Goal: Obtain resource: Download file/media

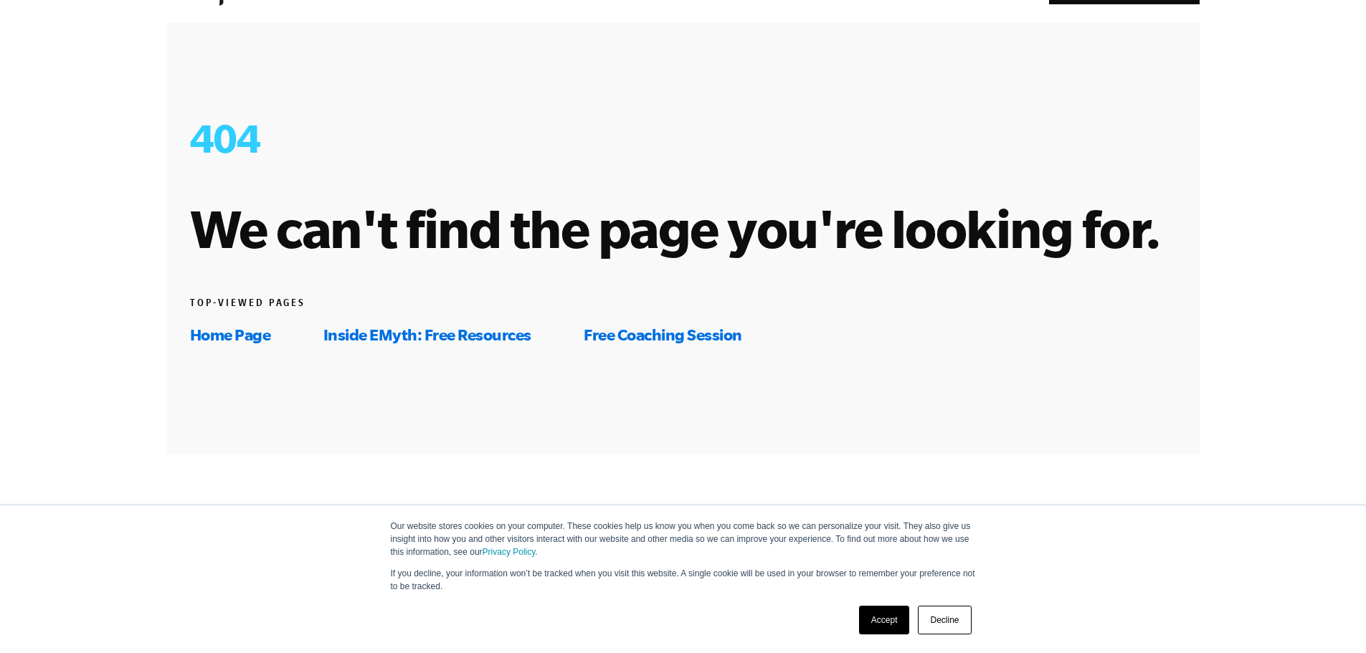
scroll to position [143, 0]
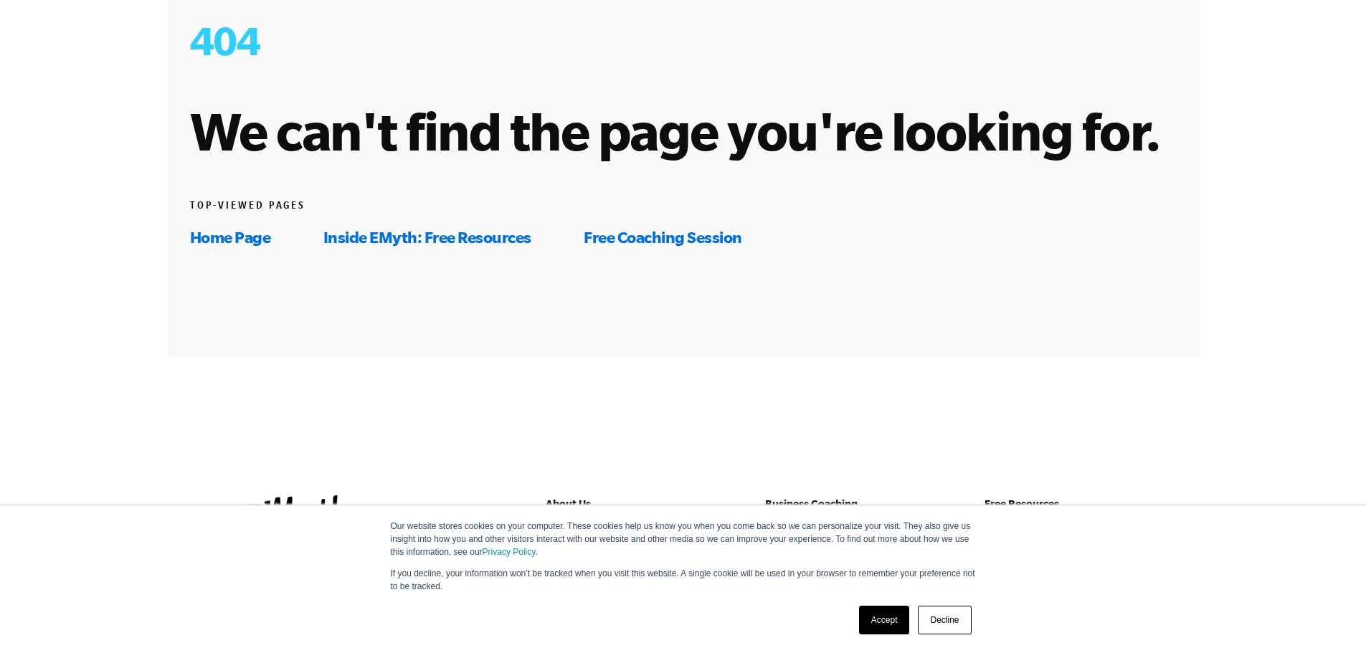
click at [493, 236] on link "Inside EMyth: Free Resources" at bounding box center [427, 237] width 208 height 18
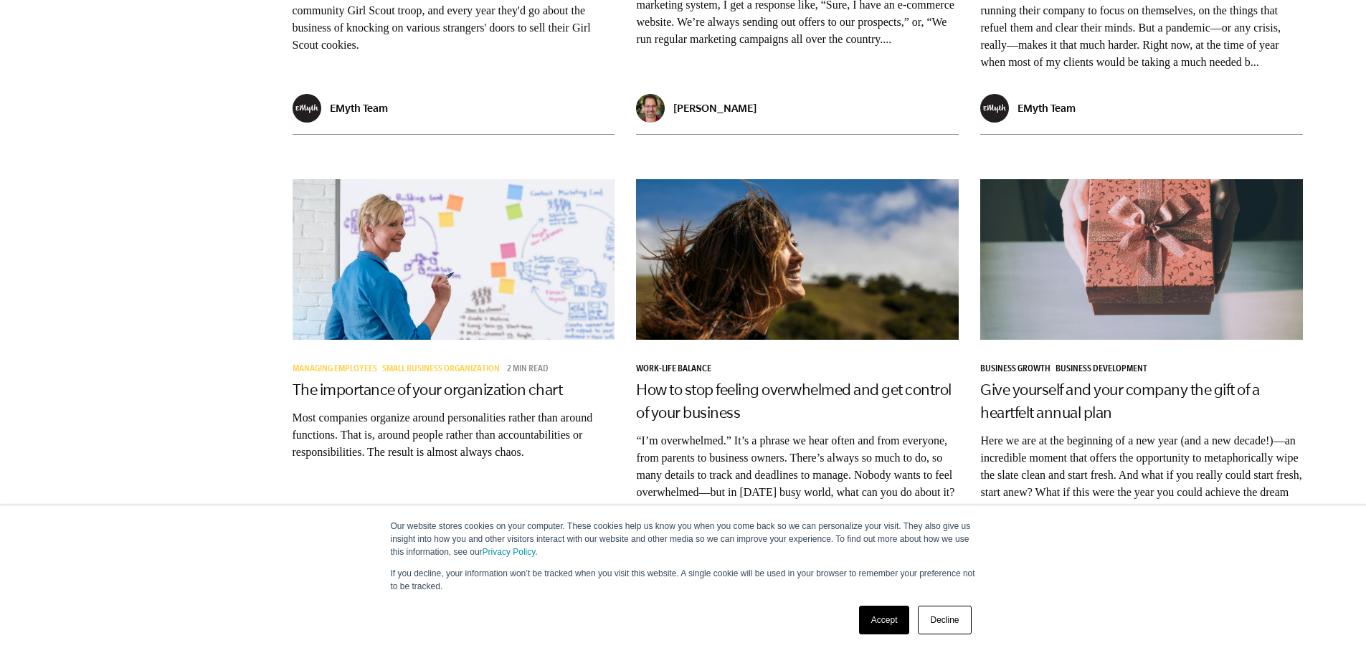
scroll to position [2249, 0]
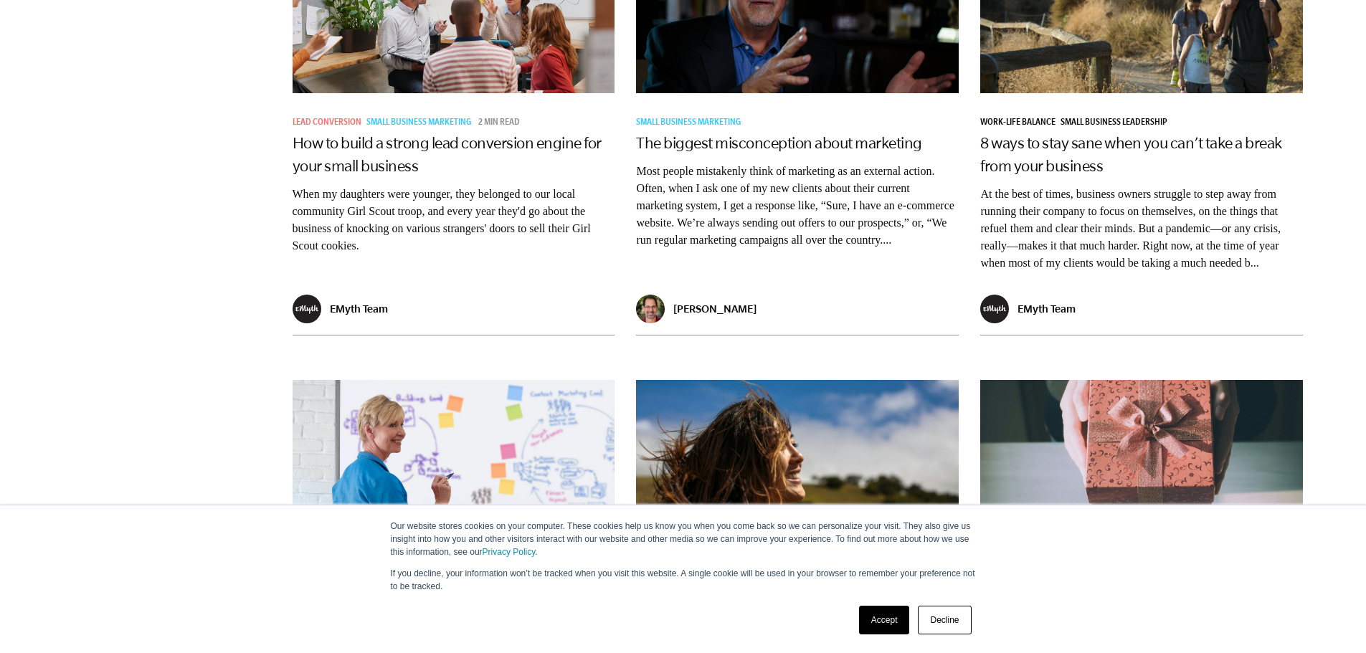
click at [956, 624] on link "Decline" at bounding box center [944, 620] width 53 height 29
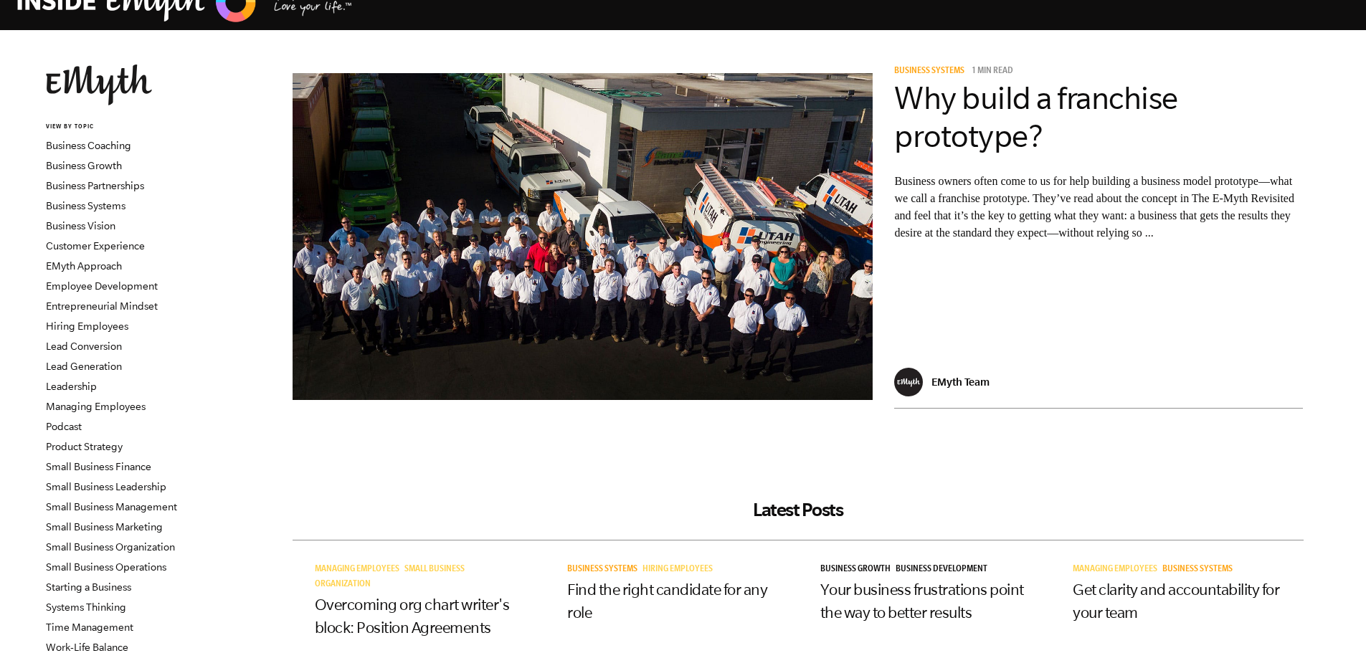
scroll to position [0, 0]
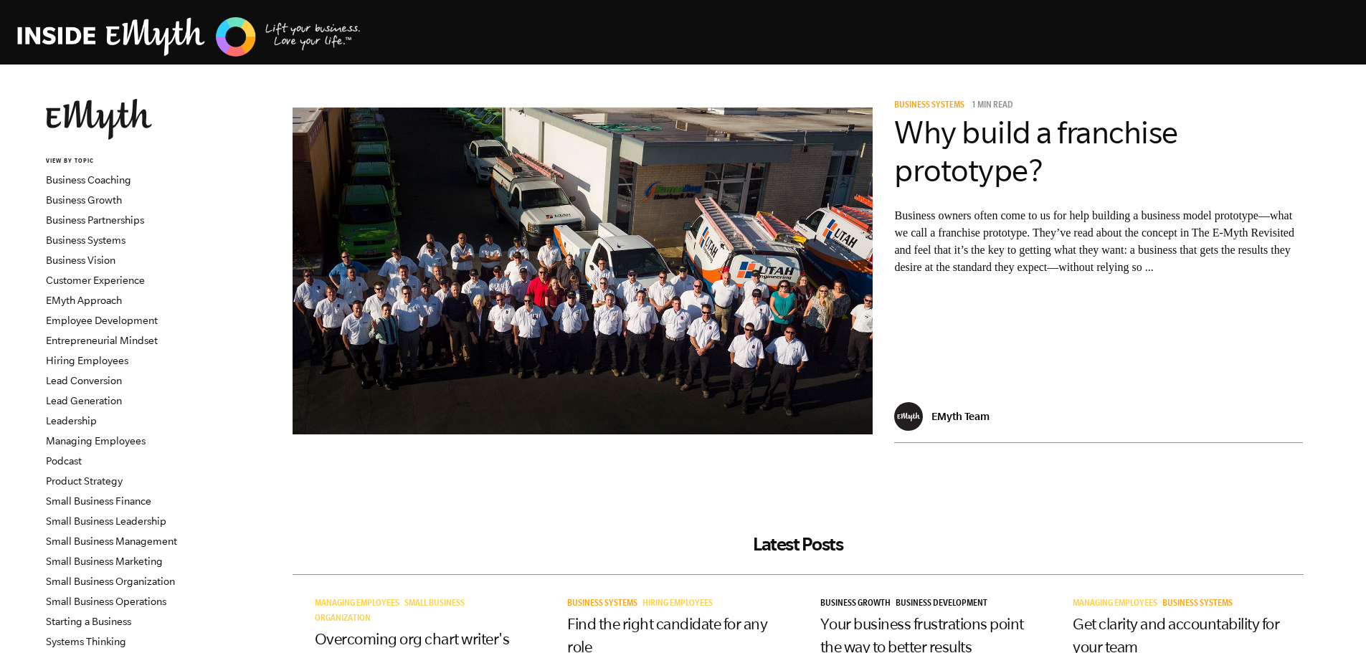
click at [84, 206] on li "Business Growth" at bounding box center [132, 200] width 173 height 20
click at [84, 204] on link "Business Growth" at bounding box center [84, 199] width 76 height 11
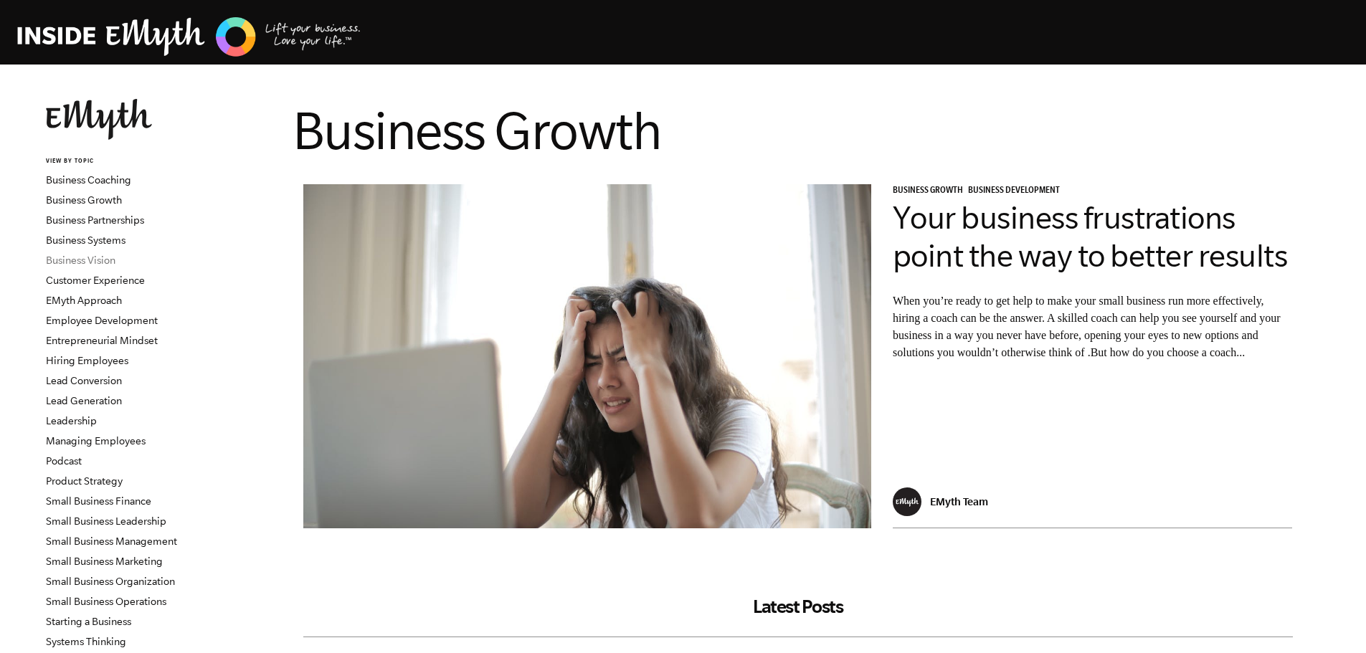
click at [72, 262] on link "Business Vision" at bounding box center [81, 260] width 70 height 11
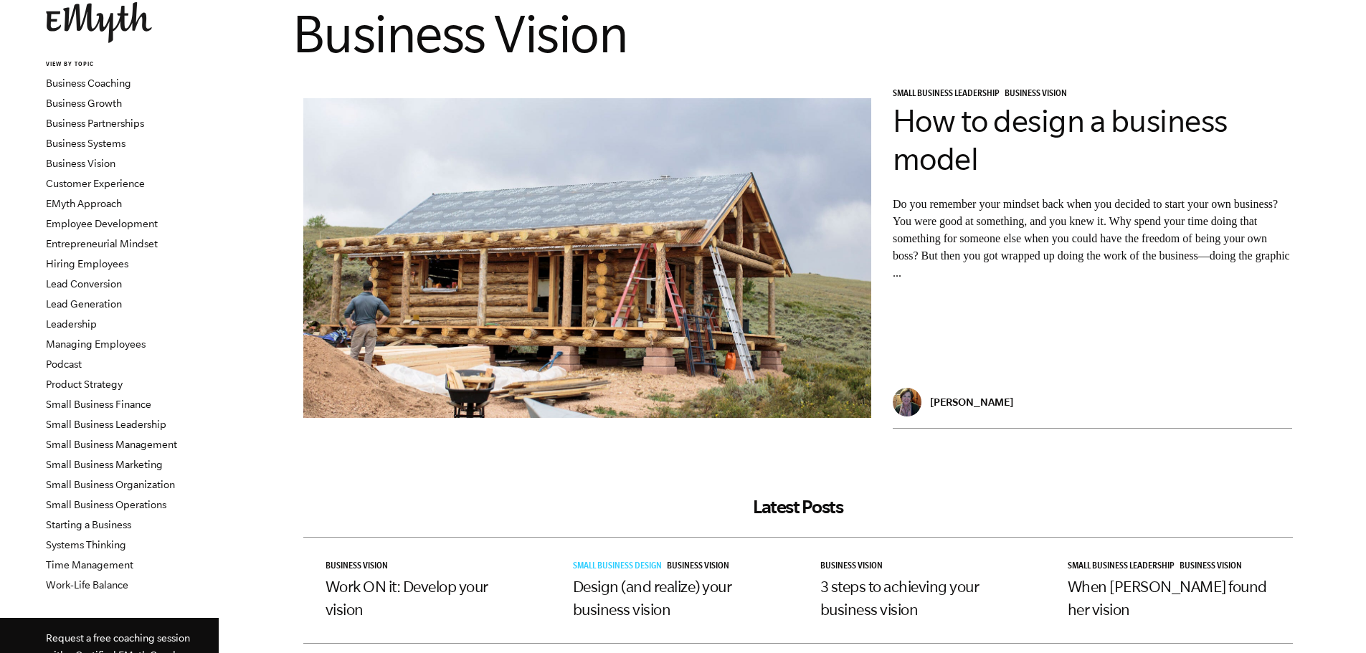
scroll to position [72, 0]
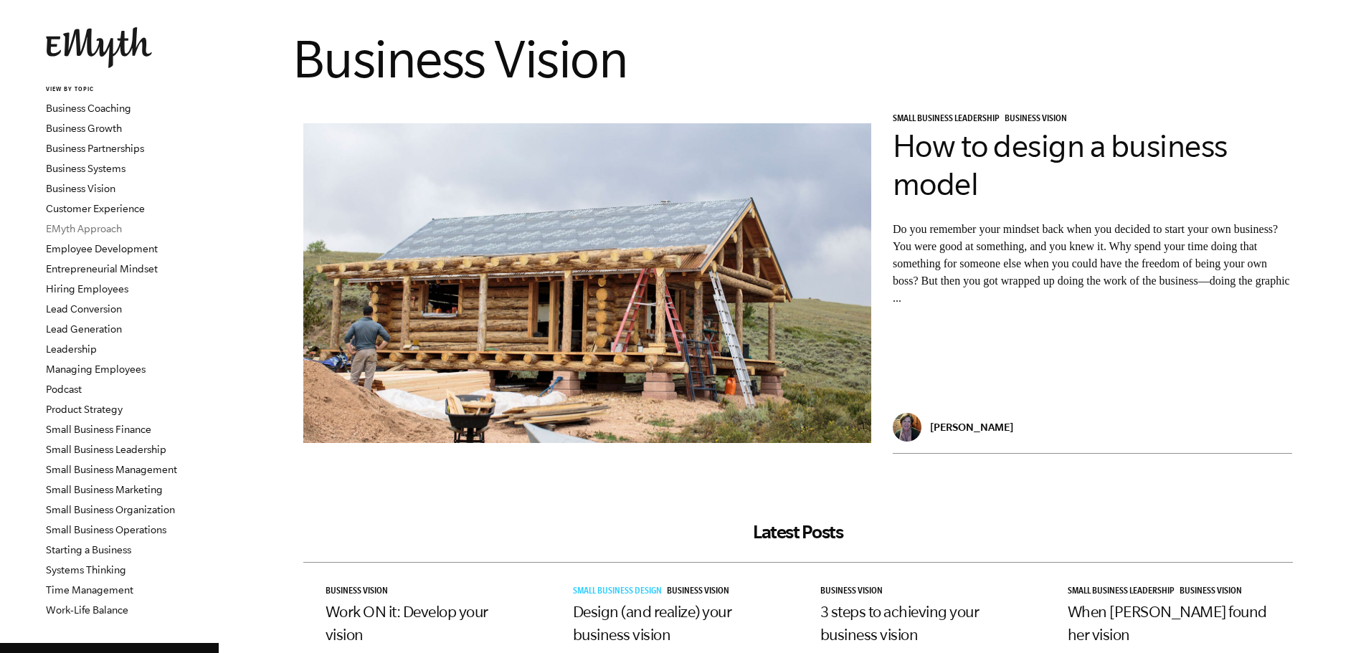
click at [57, 229] on link "EMyth Approach" at bounding box center [84, 228] width 76 height 11
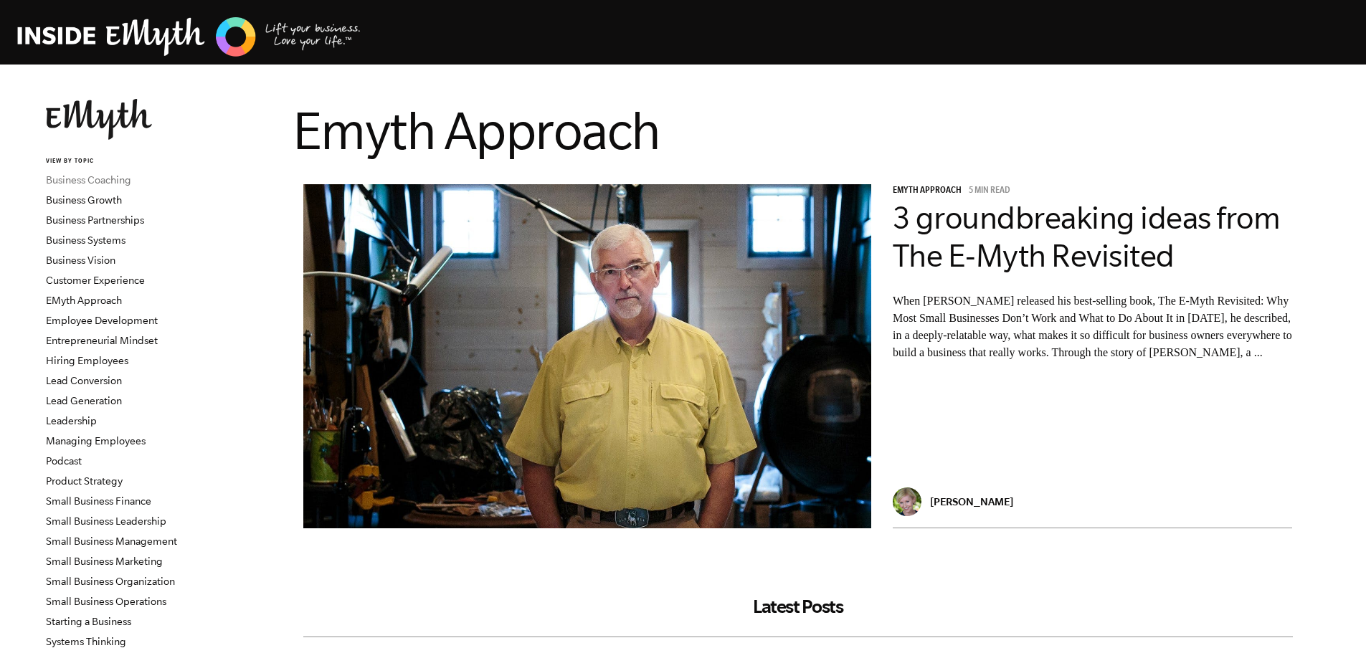
click at [71, 181] on link "Business Coaching" at bounding box center [88, 179] width 85 height 11
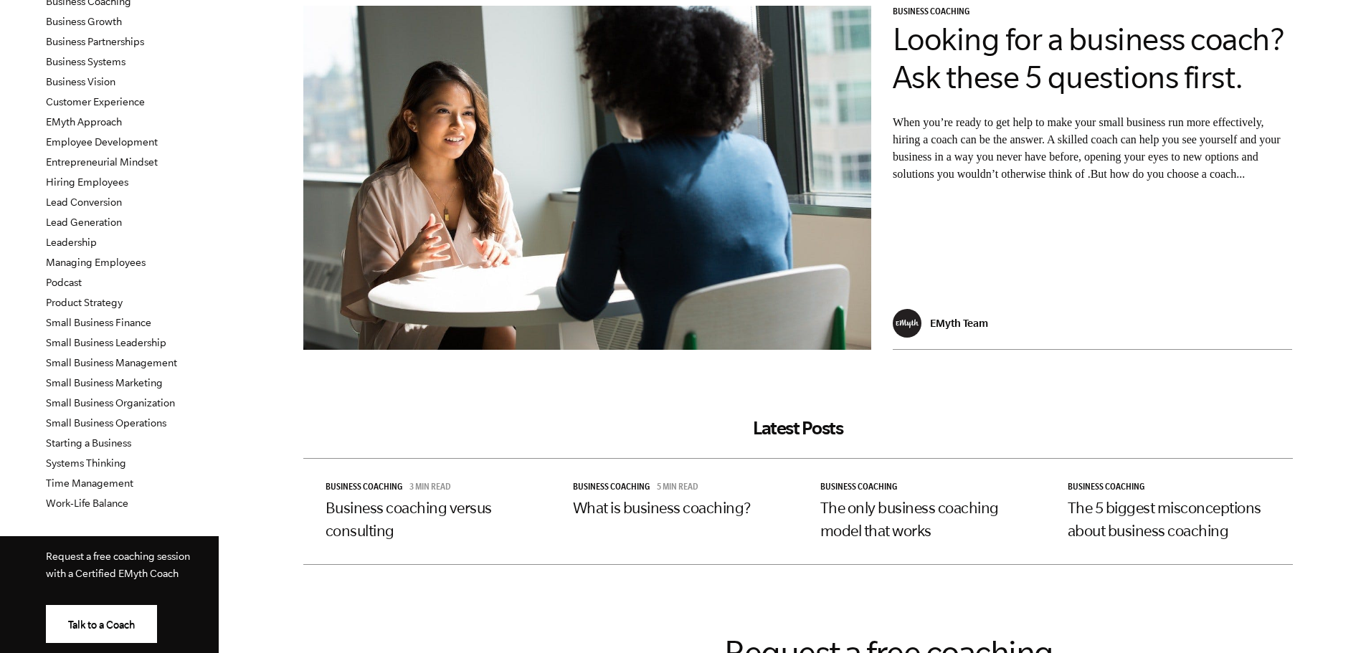
scroll to position [143, 0]
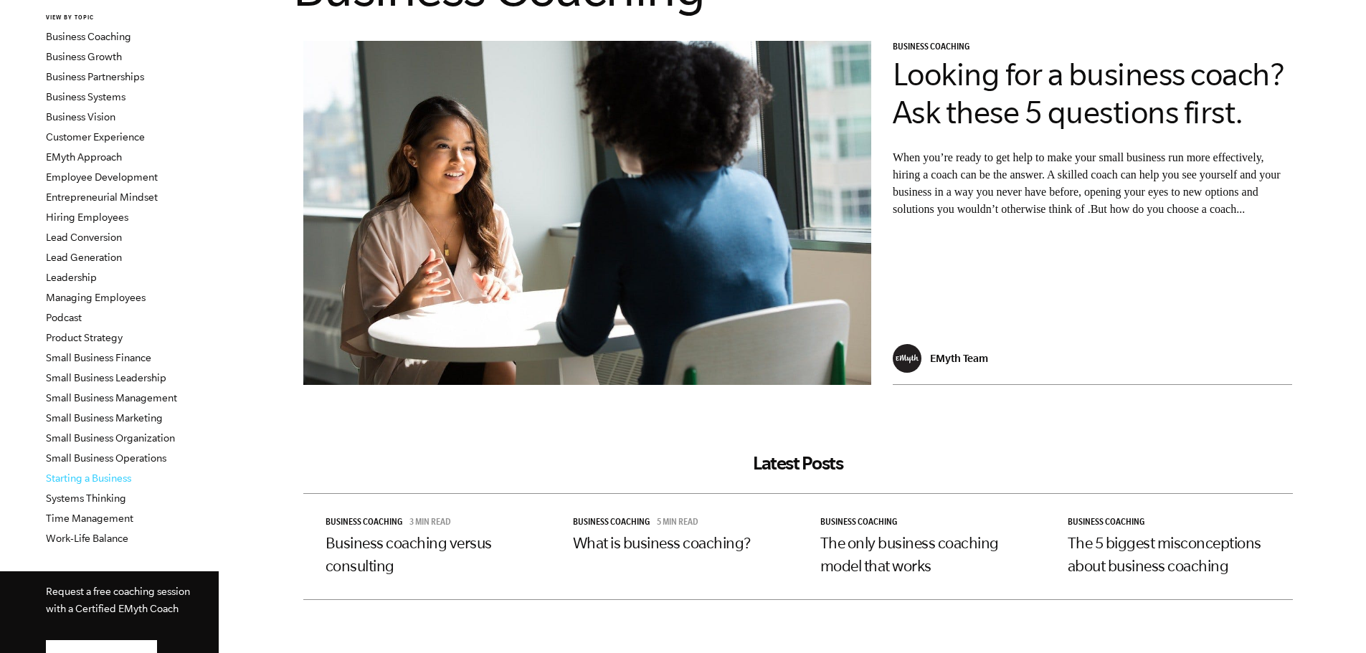
click at [60, 476] on link "Starting a Business" at bounding box center [88, 478] width 85 height 11
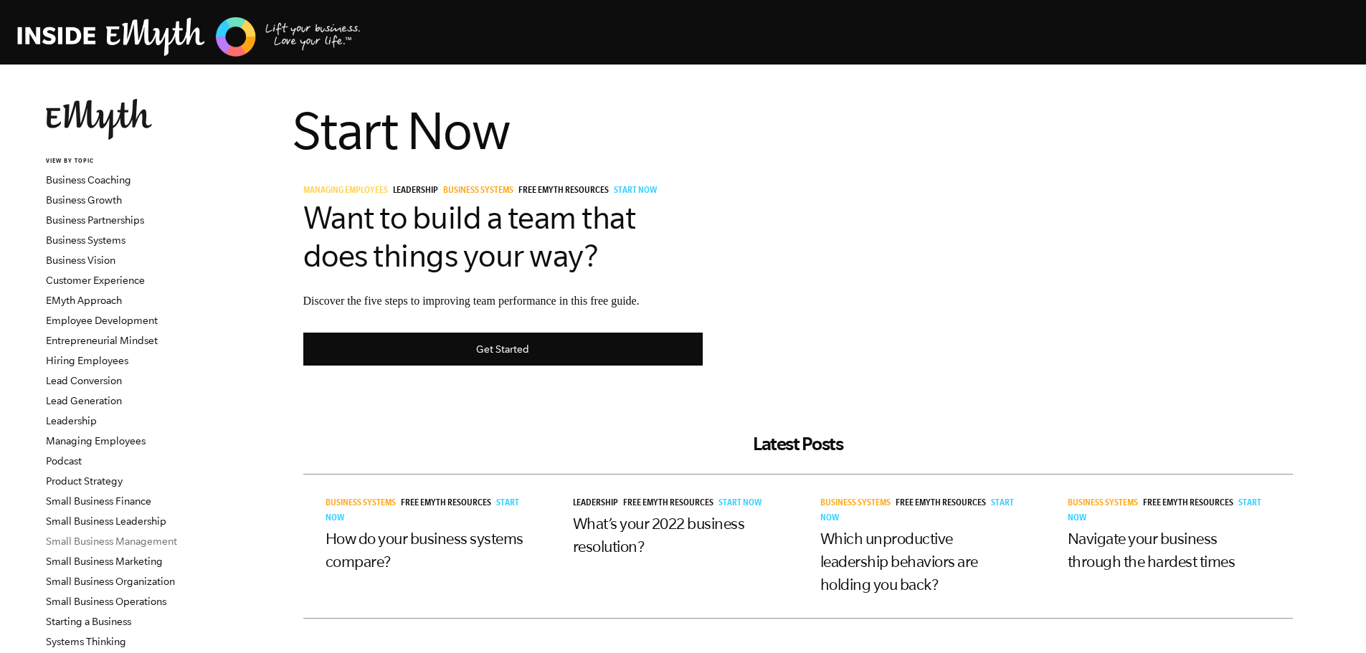
click at [82, 538] on link "Small Business Management" at bounding box center [111, 541] width 131 height 11
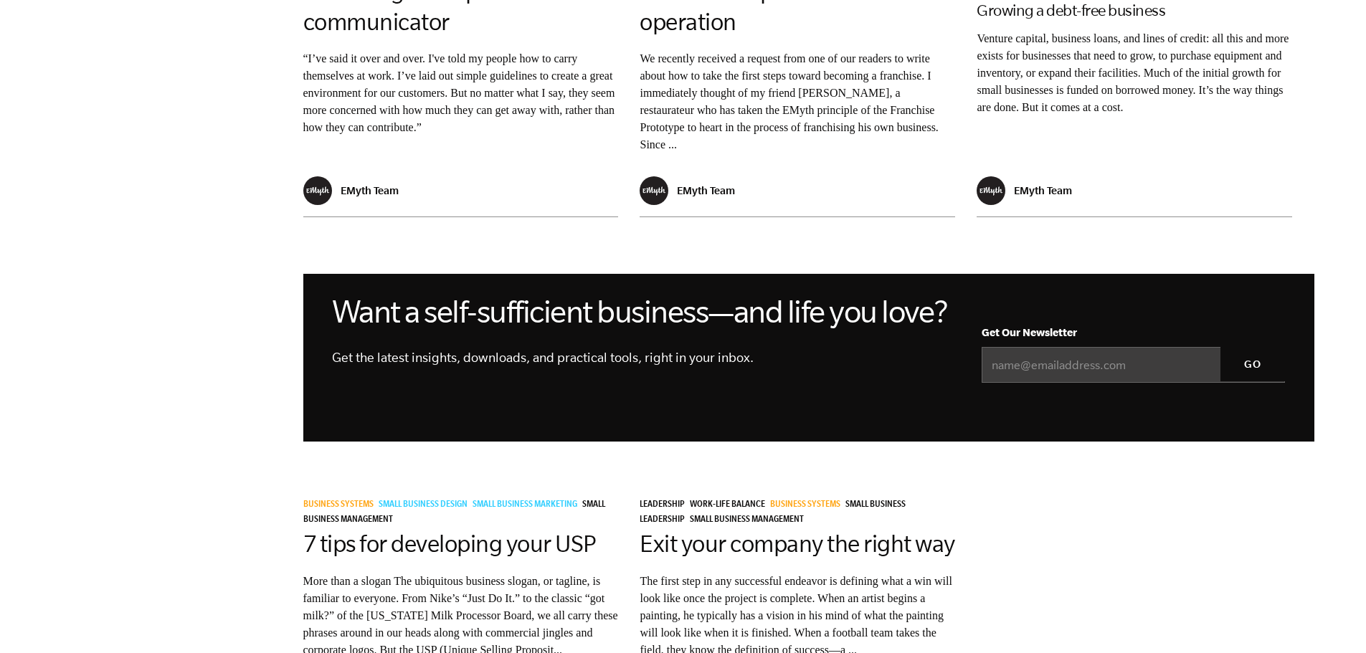
scroll to position [1219, 0]
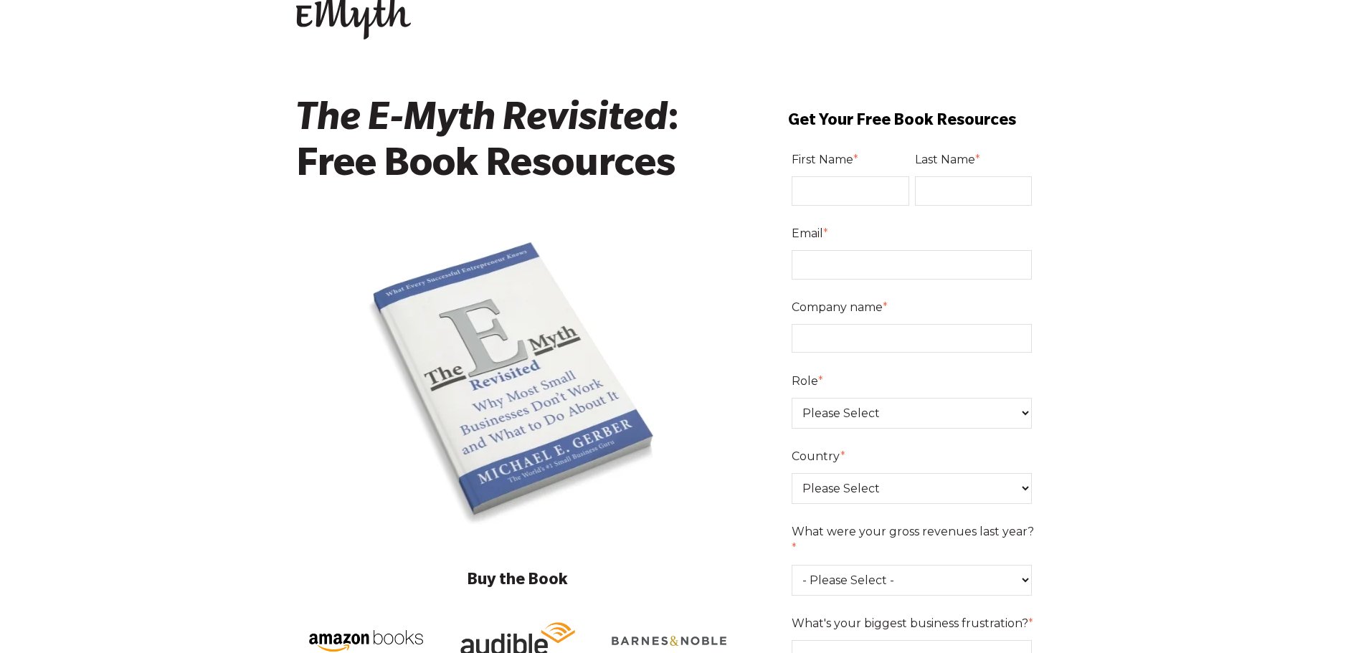
scroll to position [27, 0]
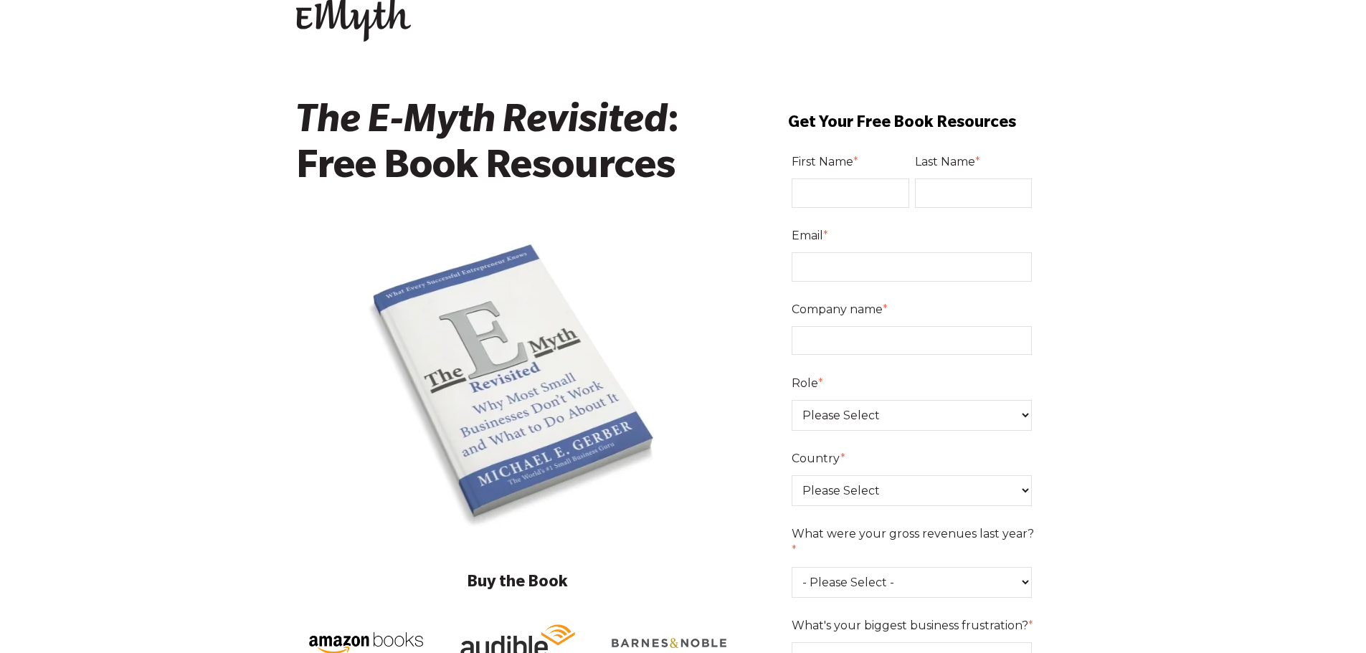
click at [799, 186] on input "First Name *" at bounding box center [851, 193] width 118 height 29
type input "Kathryn"
type input "Stone"
select select "United States"
type input "18172336526"
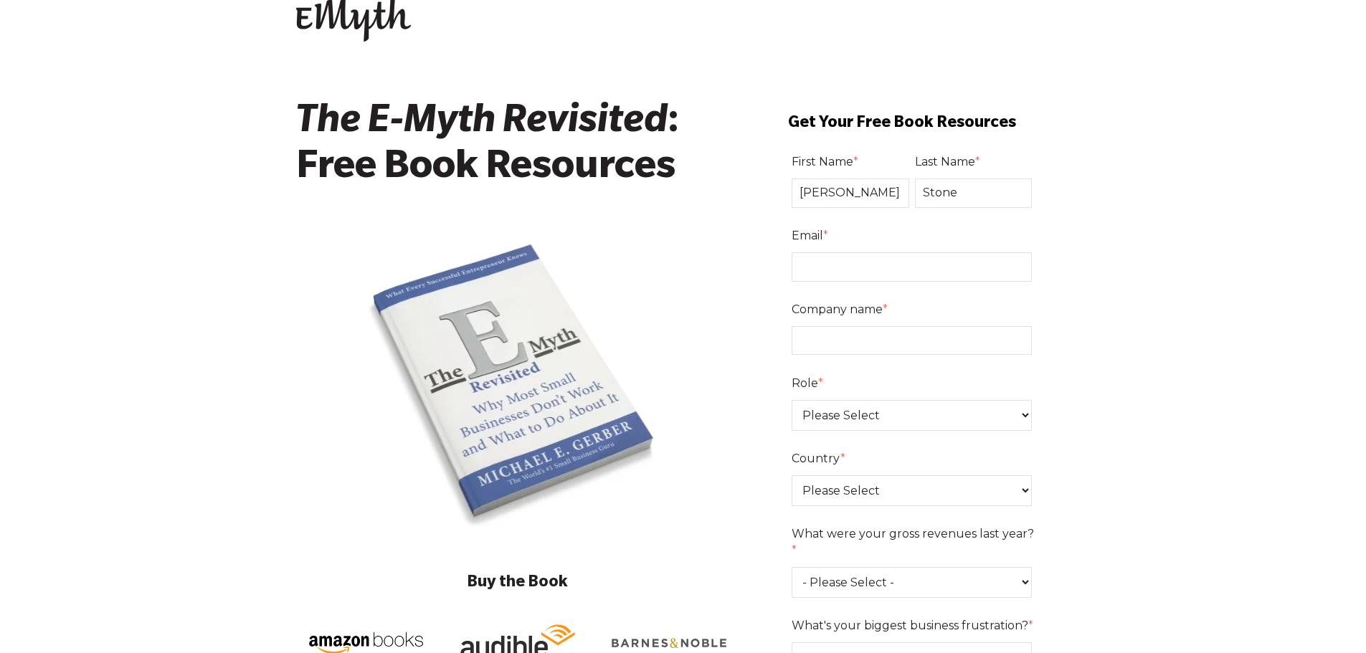
click at [841, 269] on input "Email *" at bounding box center [912, 266] width 241 height 29
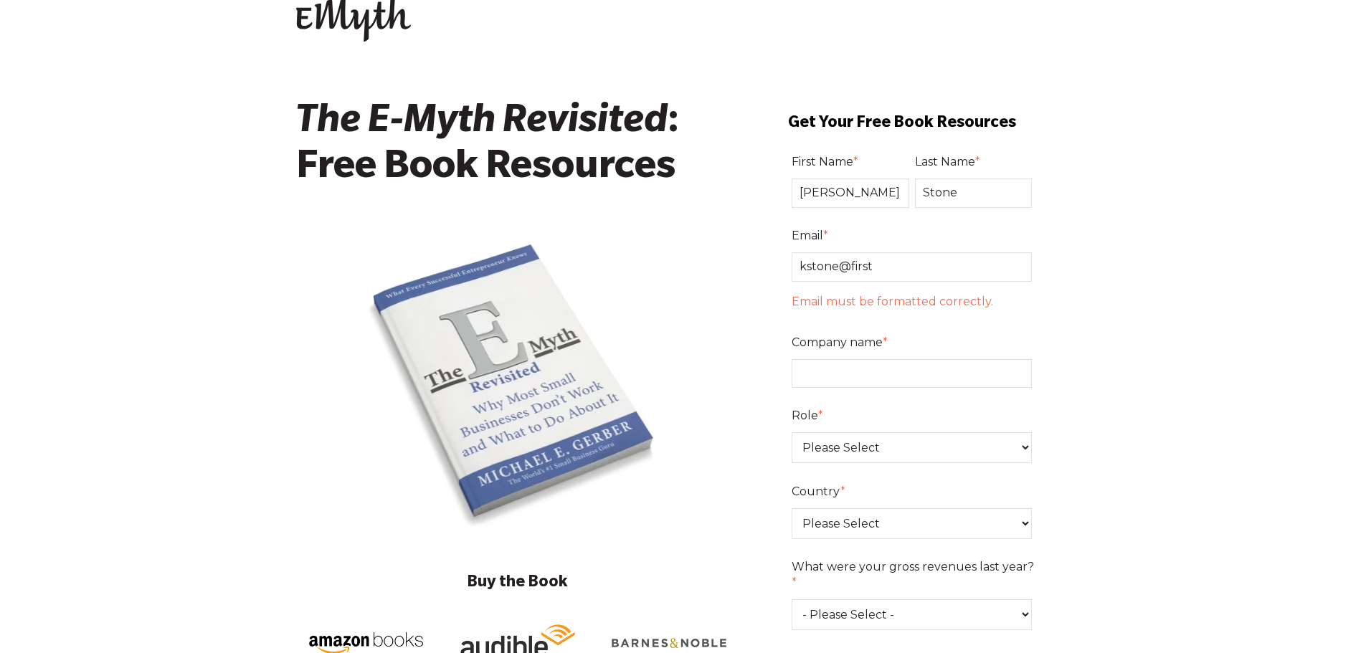
type input "kstone@firstrate.com"
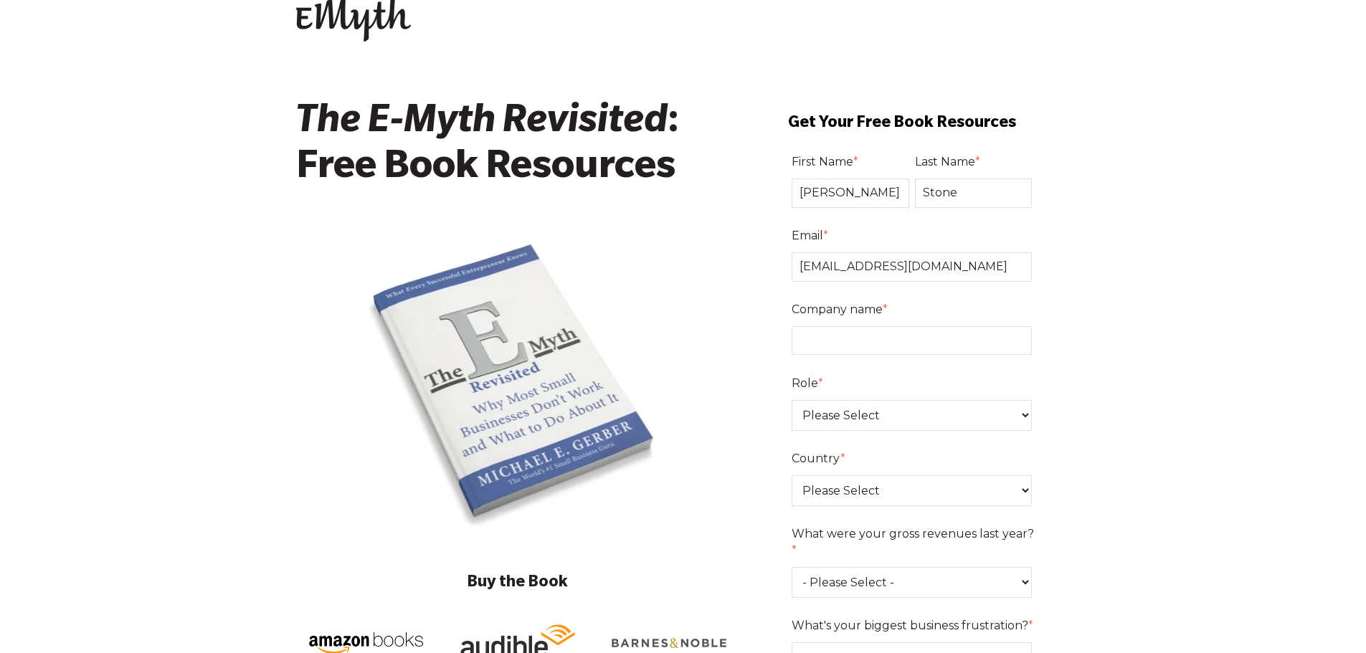
click at [893, 350] on input "Company name *" at bounding box center [912, 340] width 241 height 29
type input "First Rate, Inc."
click at [883, 408] on select "Please Select Owner Partner / Co-Owner Executive Employee / Other" at bounding box center [912, 415] width 241 height 31
select select "Employee / Other"
click at [792, 400] on select "Please Select Owner Partner / Co-Owner Executive Employee / Other" at bounding box center [912, 415] width 241 height 31
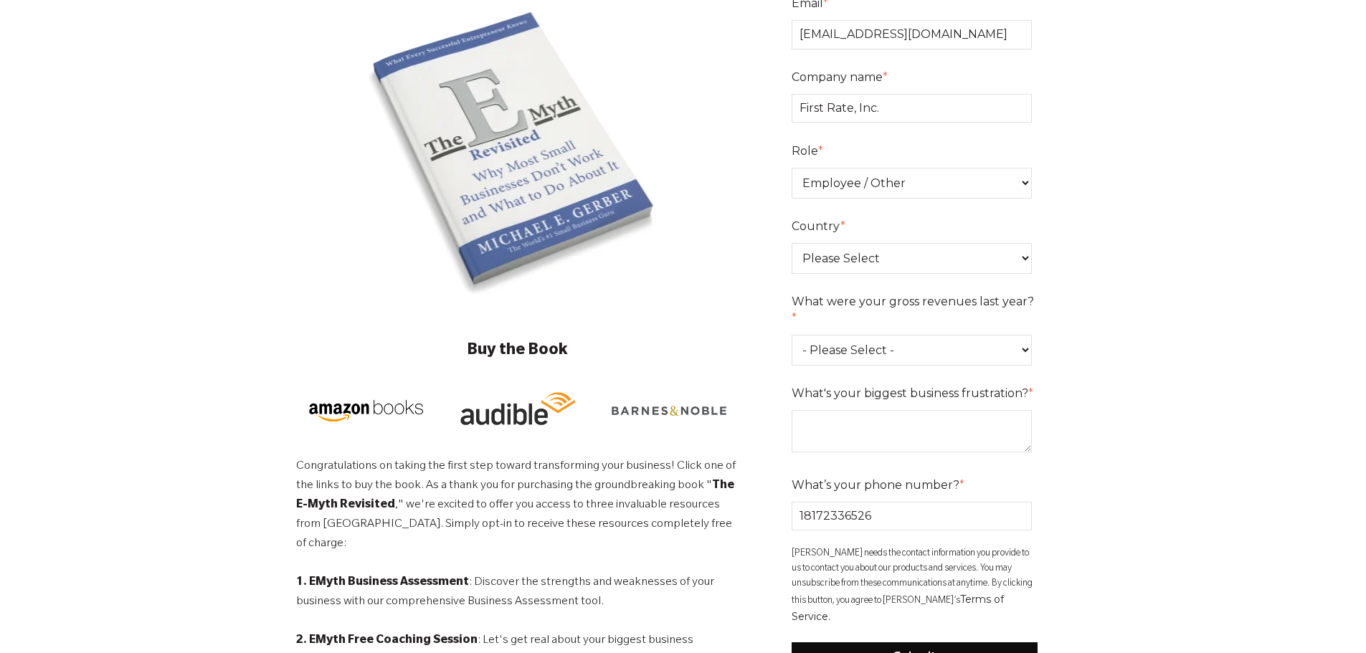
scroll to position [313, 0]
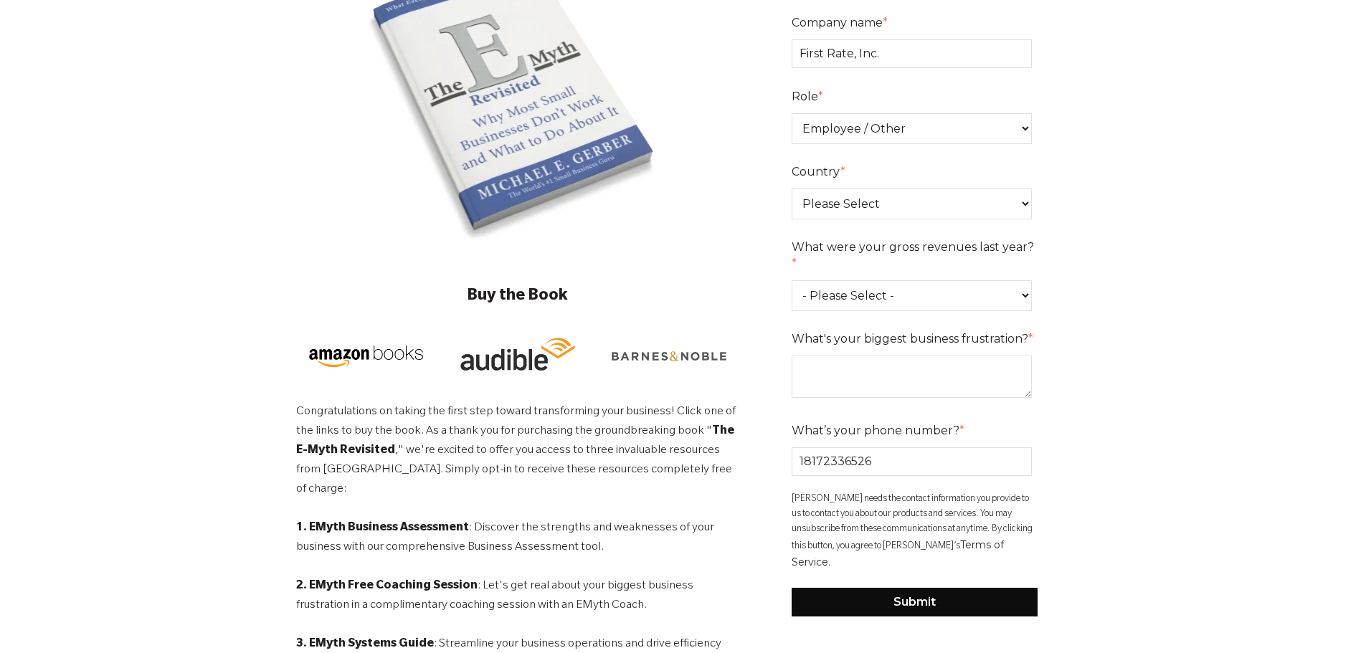
click at [829, 280] on select "- Please Select - 0-75K 76-150K 151-275K 276-500K 501-750K 751-1M 1-2.5M 2.5-5M…" at bounding box center [912, 295] width 241 height 31
select select "10M+"
click at [792, 280] on select "- Please Select - 0-75K 76-150K 151-275K 276-500K 501-750K 751-1M 1-2.5M 2.5-5M…" at bounding box center [912, 295] width 241 height 31
click at [832, 356] on textarea "What's your biggest business frustration? *" at bounding box center [912, 377] width 241 height 42
type textarea "D"
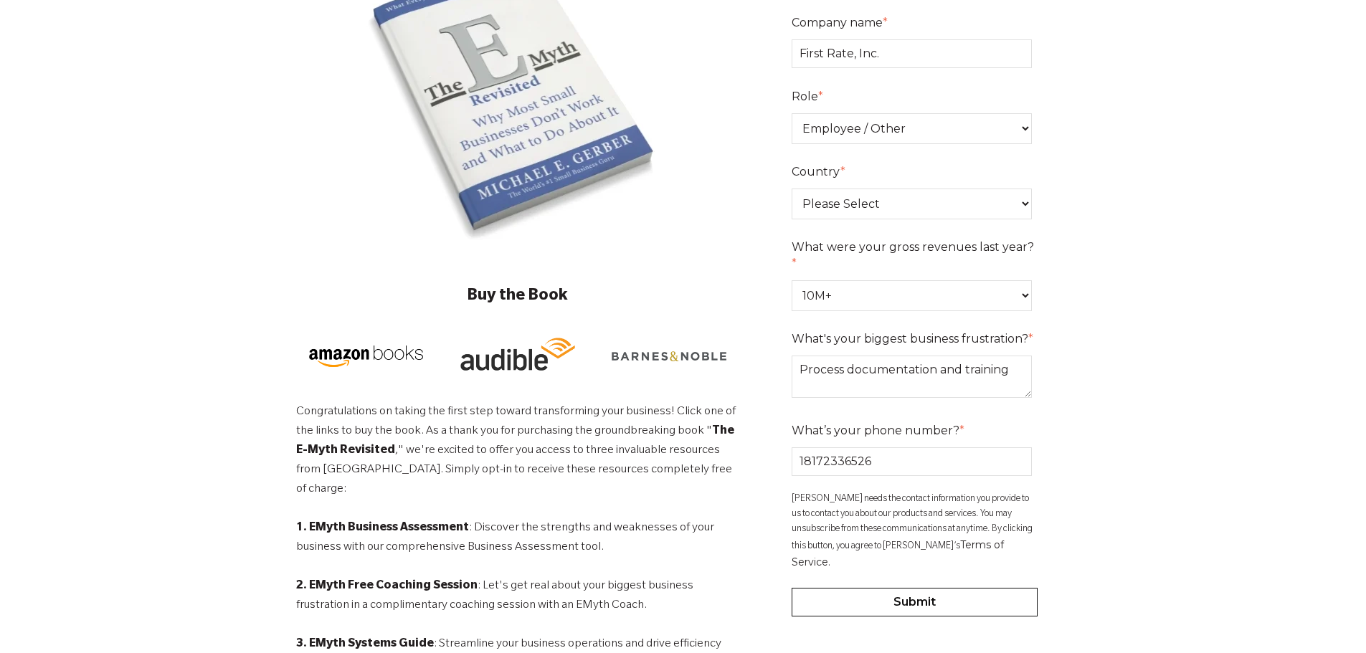
type textarea "Process documentation and training"
click at [905, 588] on input "Submit" at bounding box center [915, 602] width 247 height 29
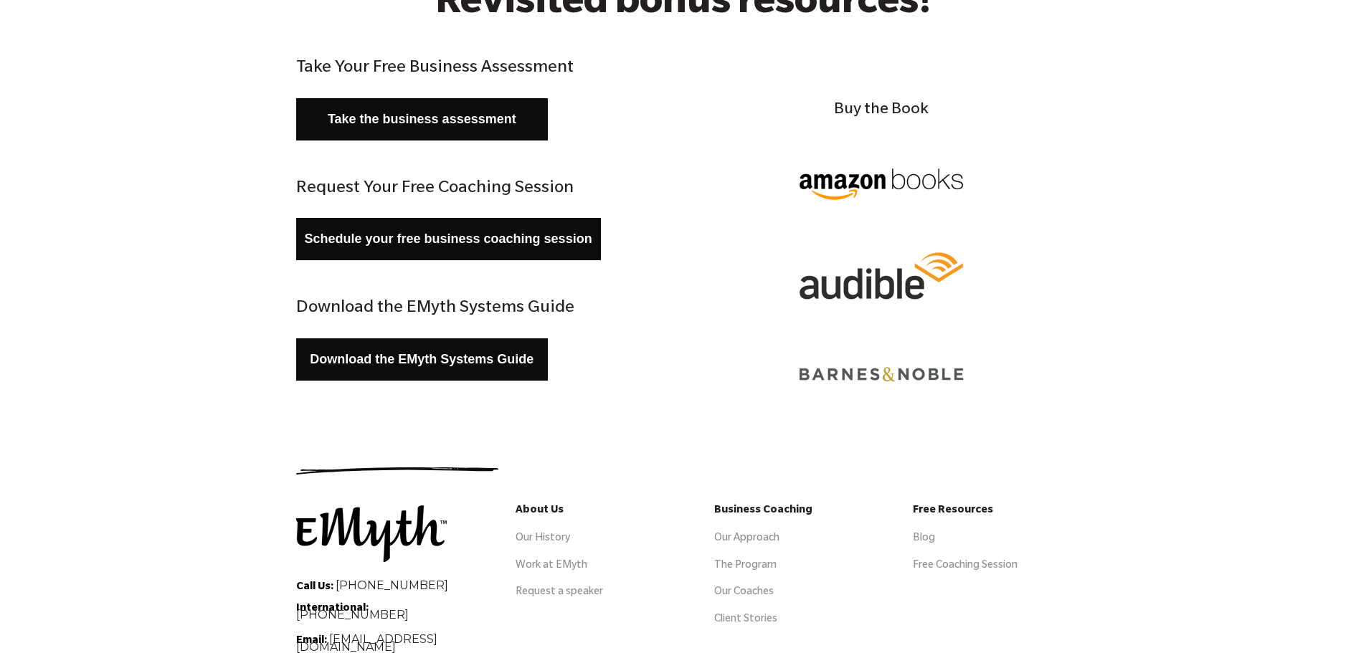
scroll to position [215, 0]
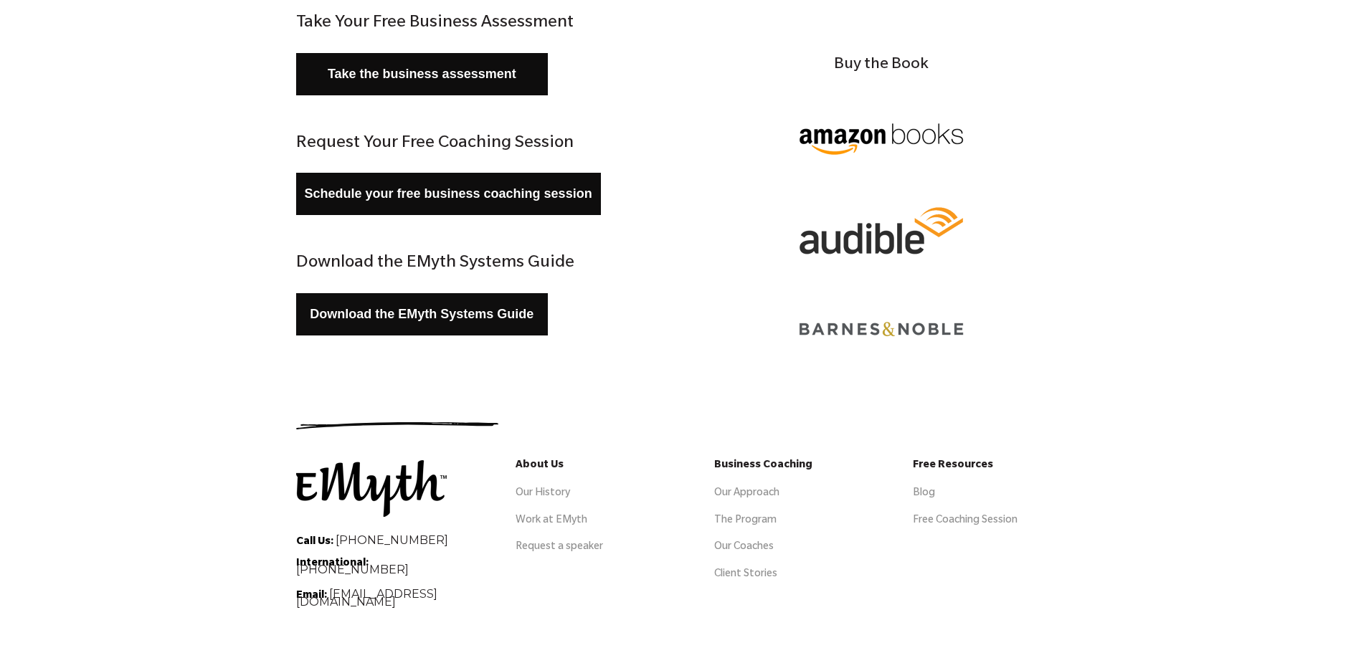
click at [435, 315] on link "Download the EMyth Systems Guide" at bounding box center [422, 314] width 252 height 42
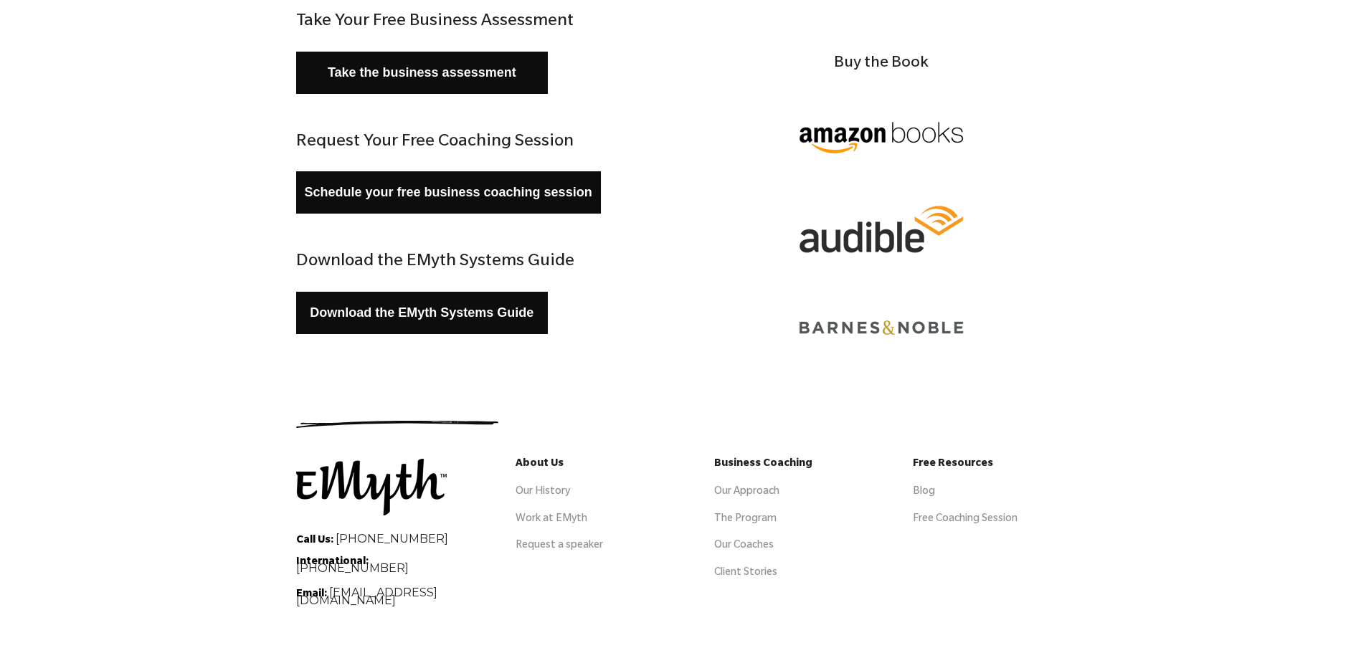
scroll to position [337, 0]
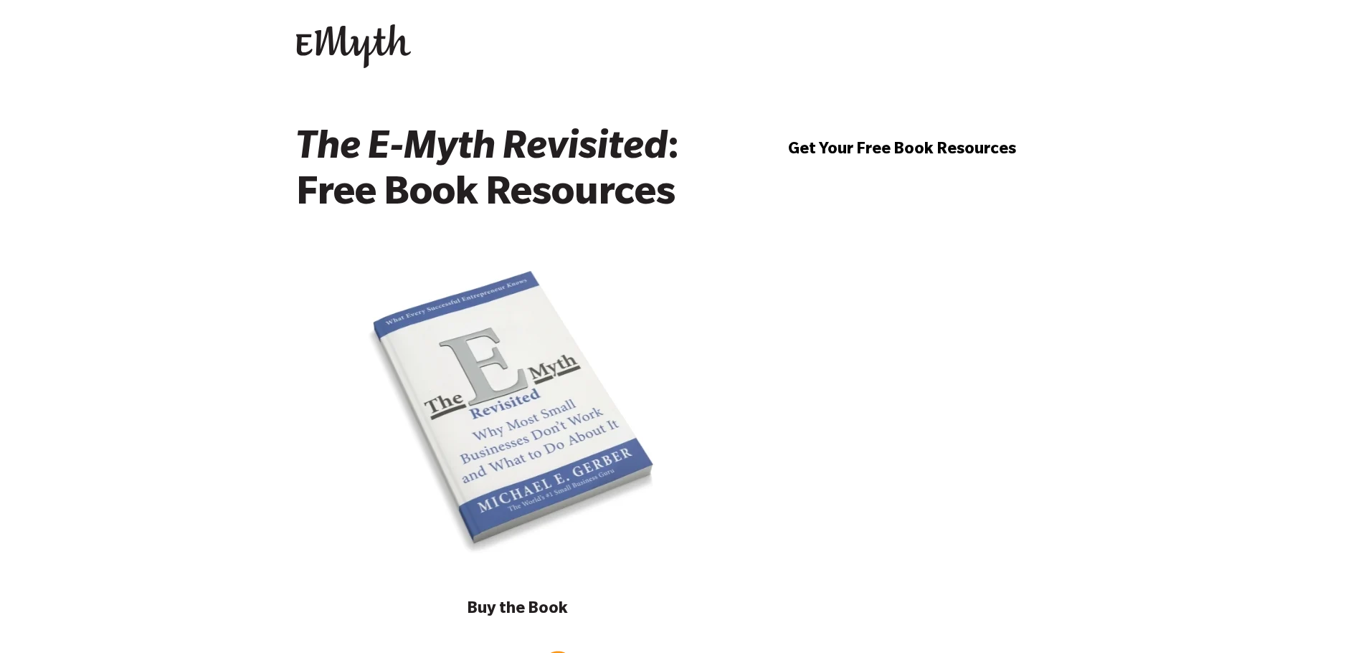
scroll to position [314, 0]
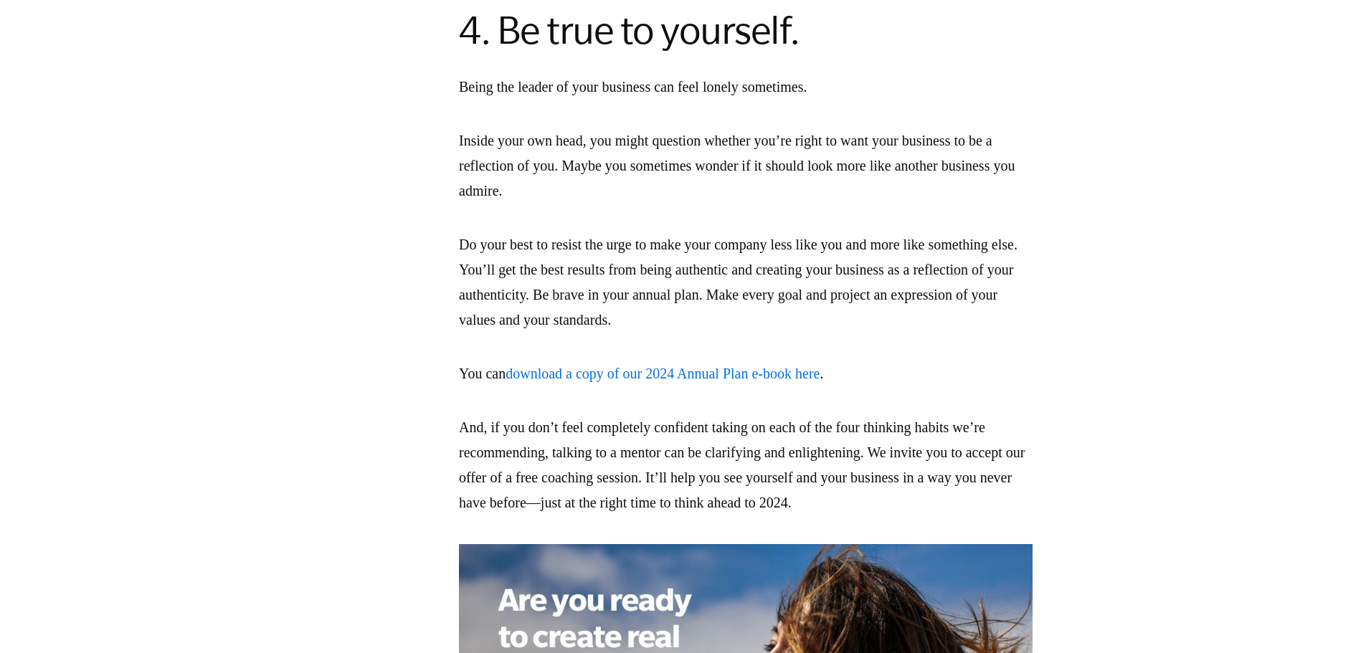
scroll to position [2868, 0]
click at [735, 381] on link "download a copy of our 2024 Annual Plan e-book here" at bounding box center [662, 373] width 314 height 16
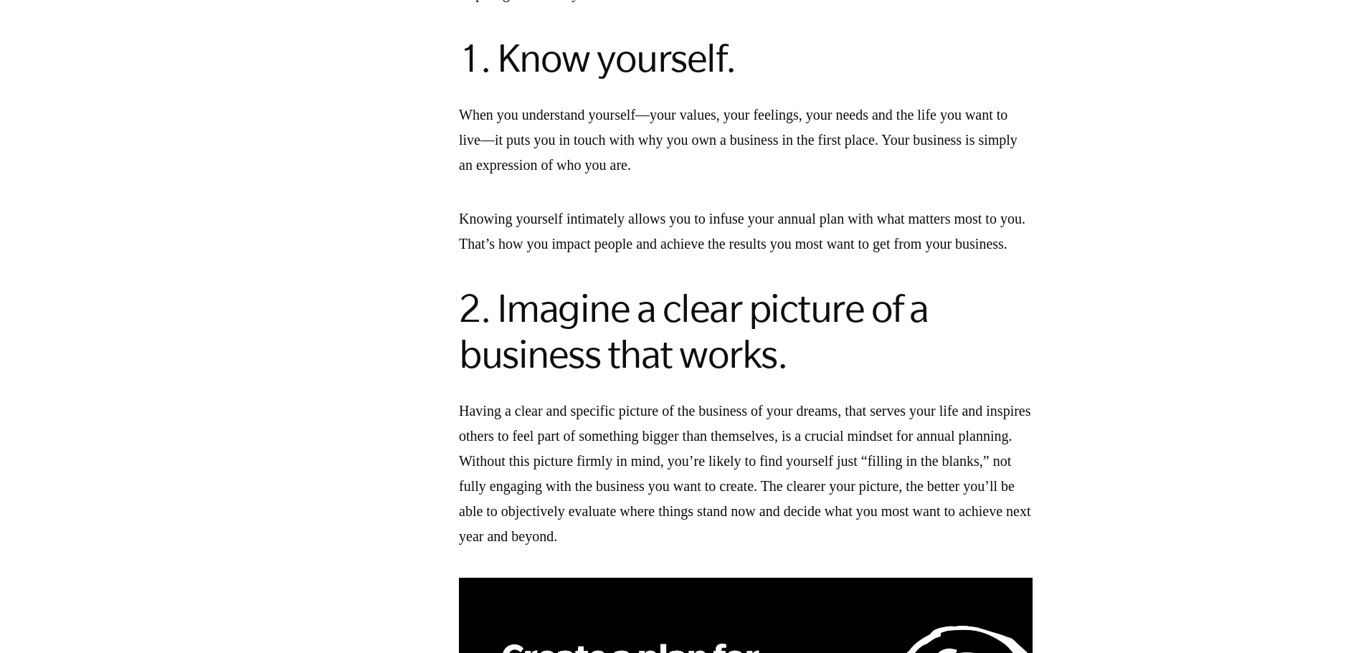
scroll to position [1506, 0]
